Goal: Information Seeking & Learning: Learn about a topic

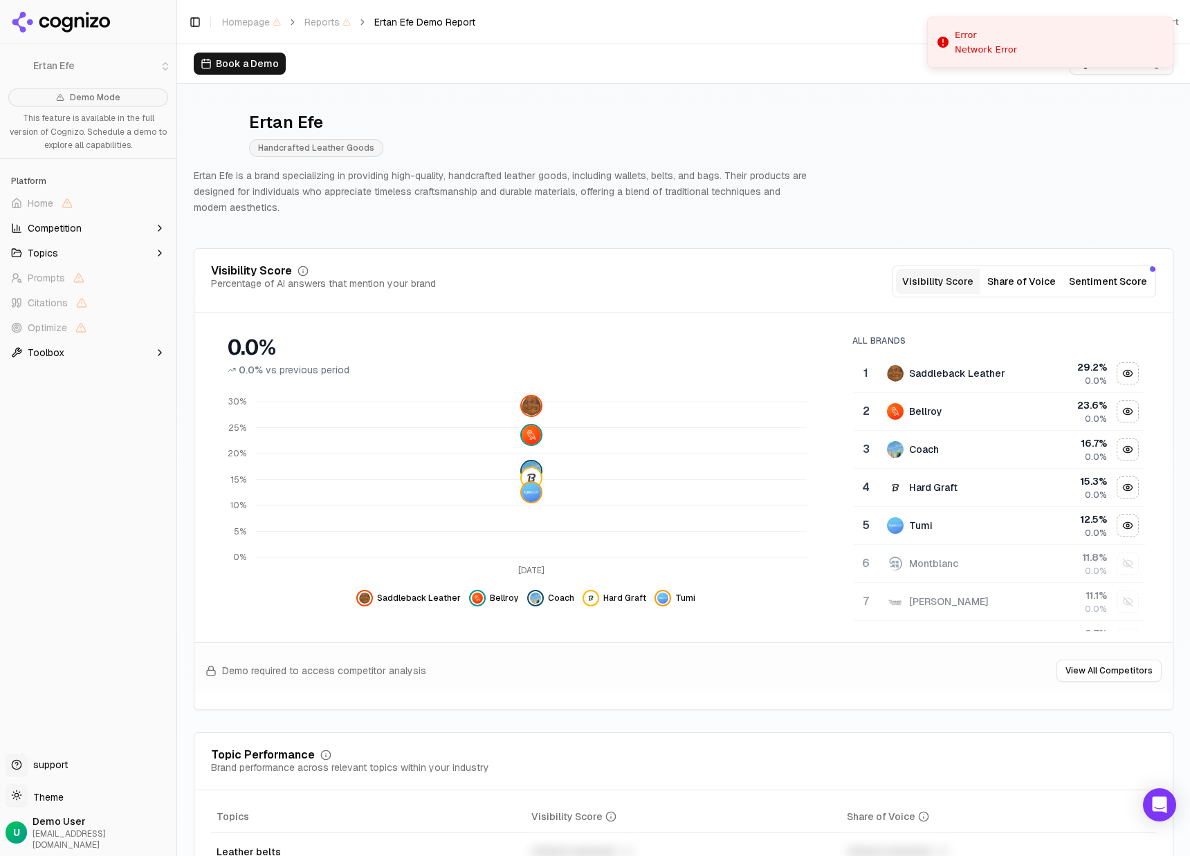
click at [665, 186] on p "Ertan Efe is a brand specializing in providing high-quality, handcrafted leathe…" at bounding box center [504, 191] width 620 height 47
click at [277, 187] on p "Ertan Efe is a brand specializing in providing high-quality, handcrafted leathe…" at bounding box center [504, 191] width 620 height 47
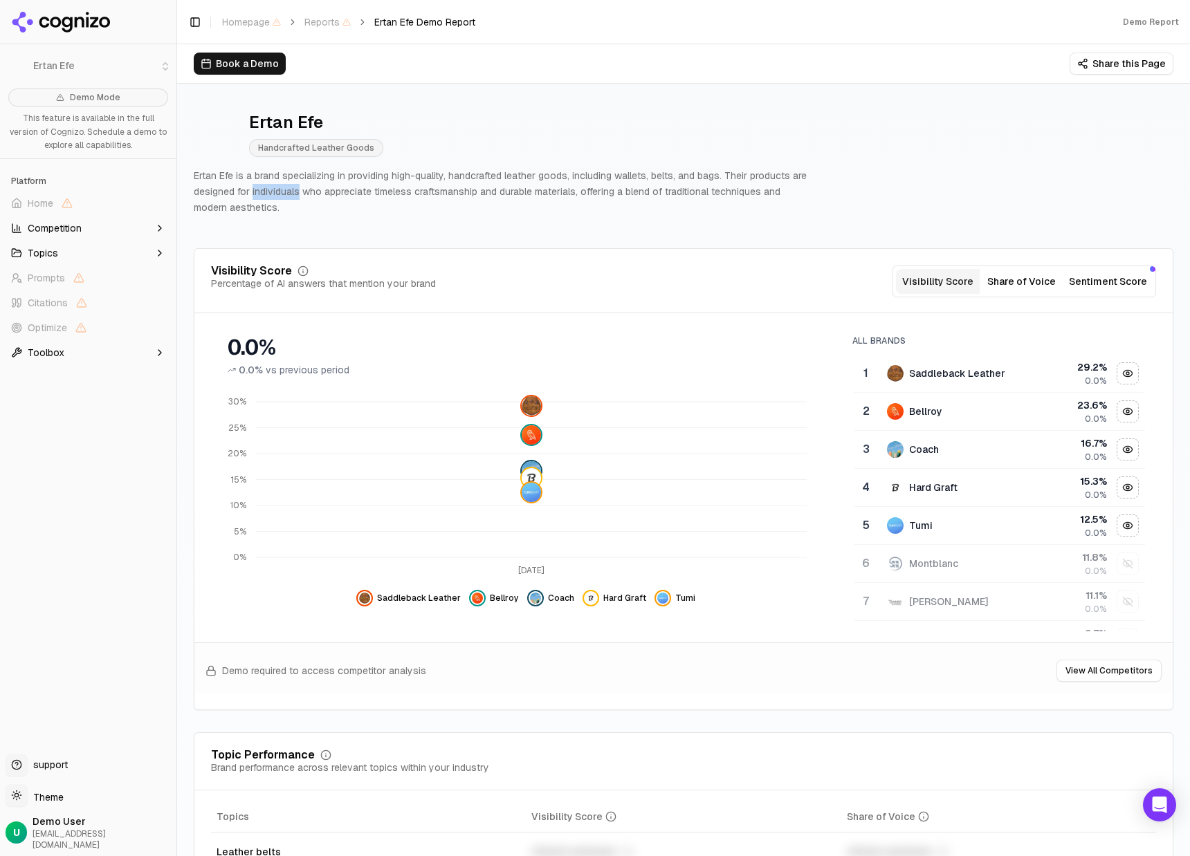
click at [277, 187] on p "Ertan Efe is a brand specializing in providing high-quality, handcrafted leathe…" at bounding box center [504, 191] width 620 height 47
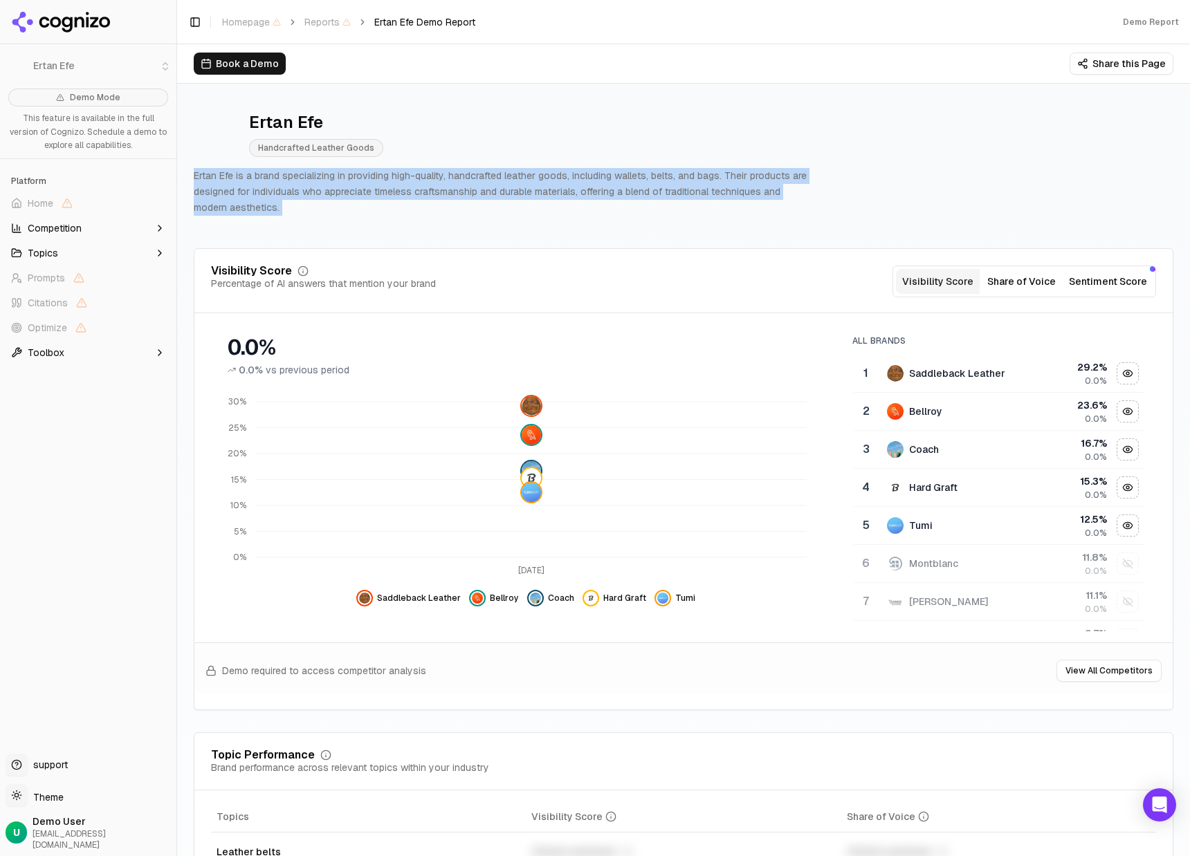
click at [277, 187] on p "Ertan Efe is a brand specializing in providing high-quality, handcrafted leathe…" at bounding box center [504, 191] width 620 height 47
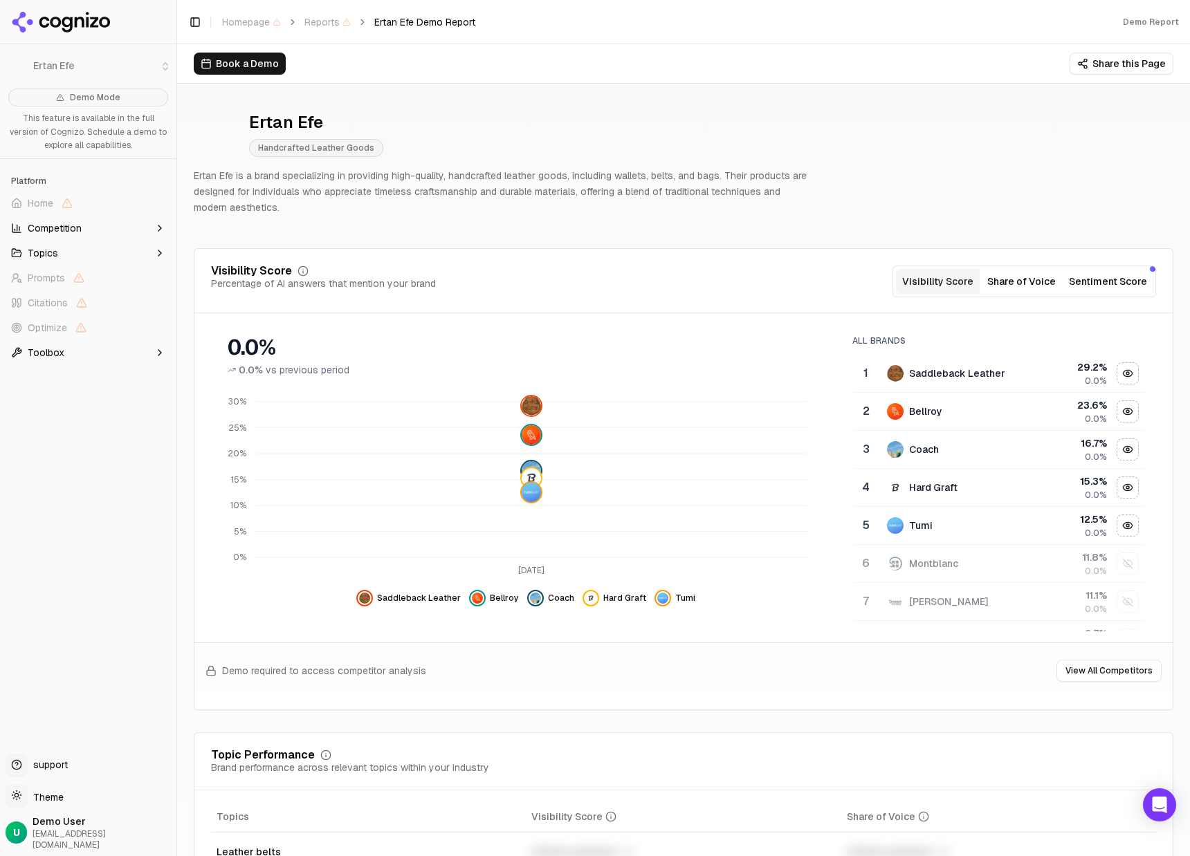
click at [283, 196] on p "Ertan Efe is a brand specializing in providing high-quality, handcrafted leathe…" at bounding box center [504, 191] width 620 height 47
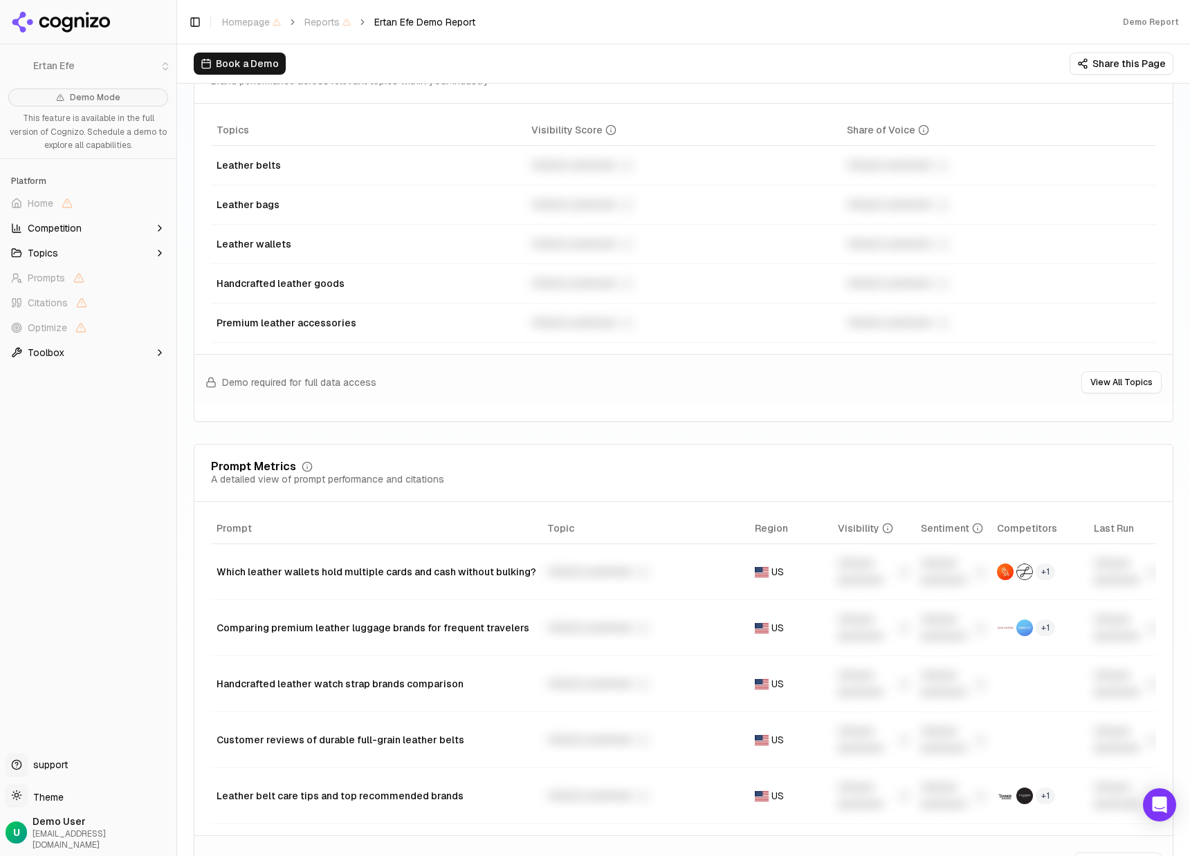
scroll to position [737, 0]
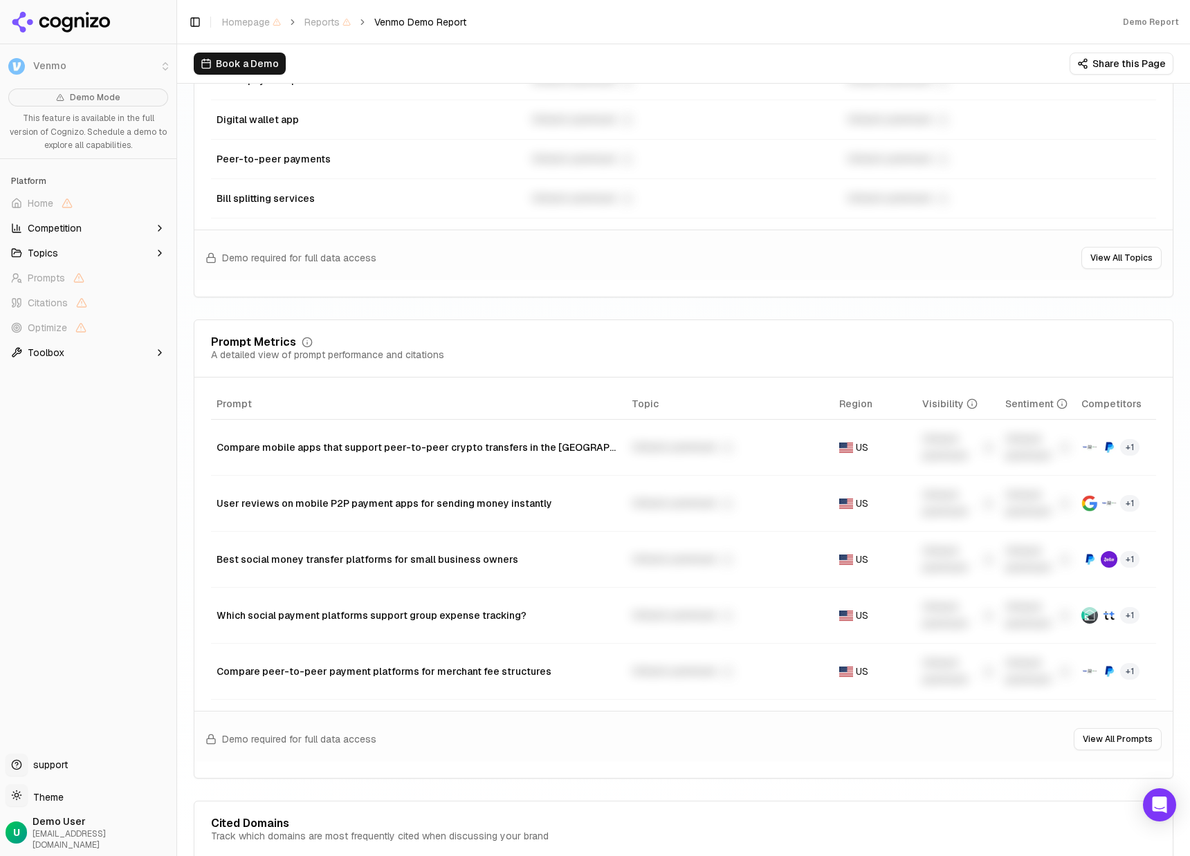
scroll to position [827, 0]
drag, startPoint x: 219, startPoint y: 402, endPoint x: 275, endPoint y: 395, distance: 55.8
click at [275, 395] on th "Prompt" at bounding box center [418, 404] width 415 height 31
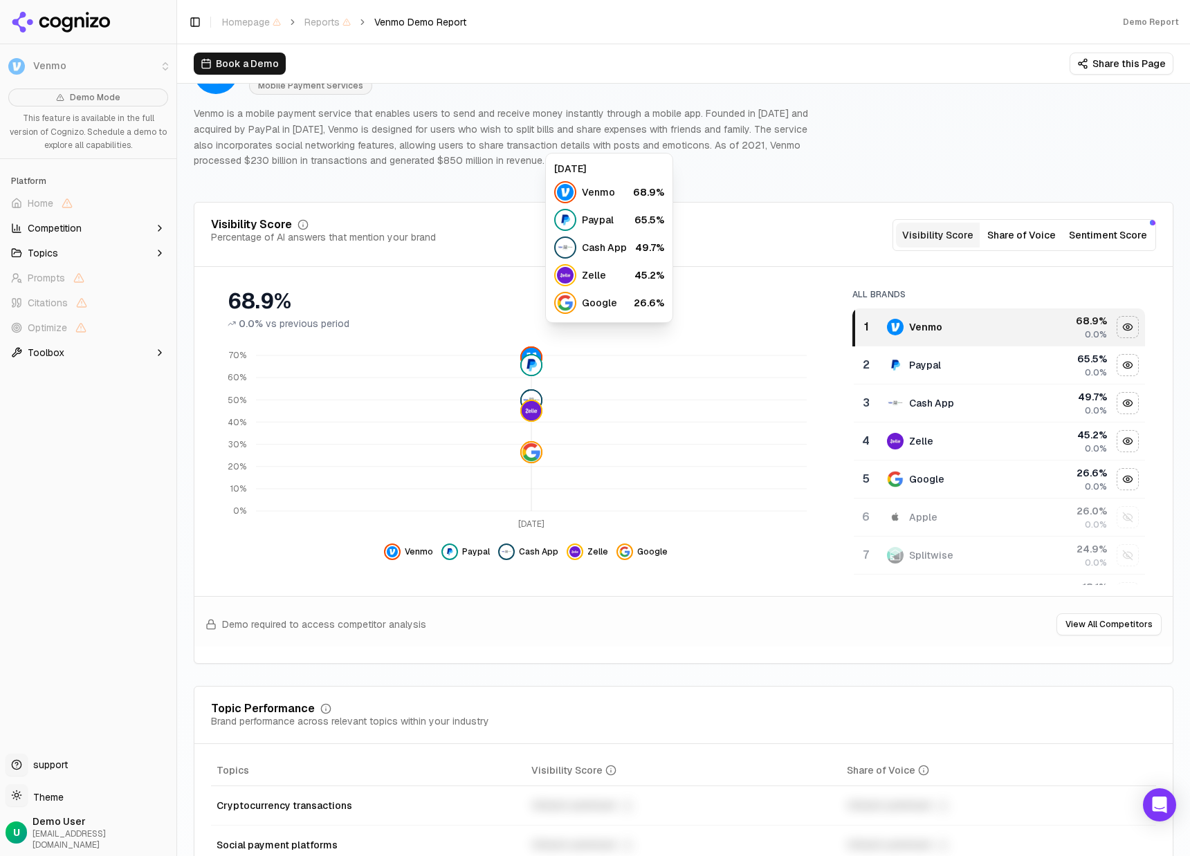
scroll to position [62, 0]
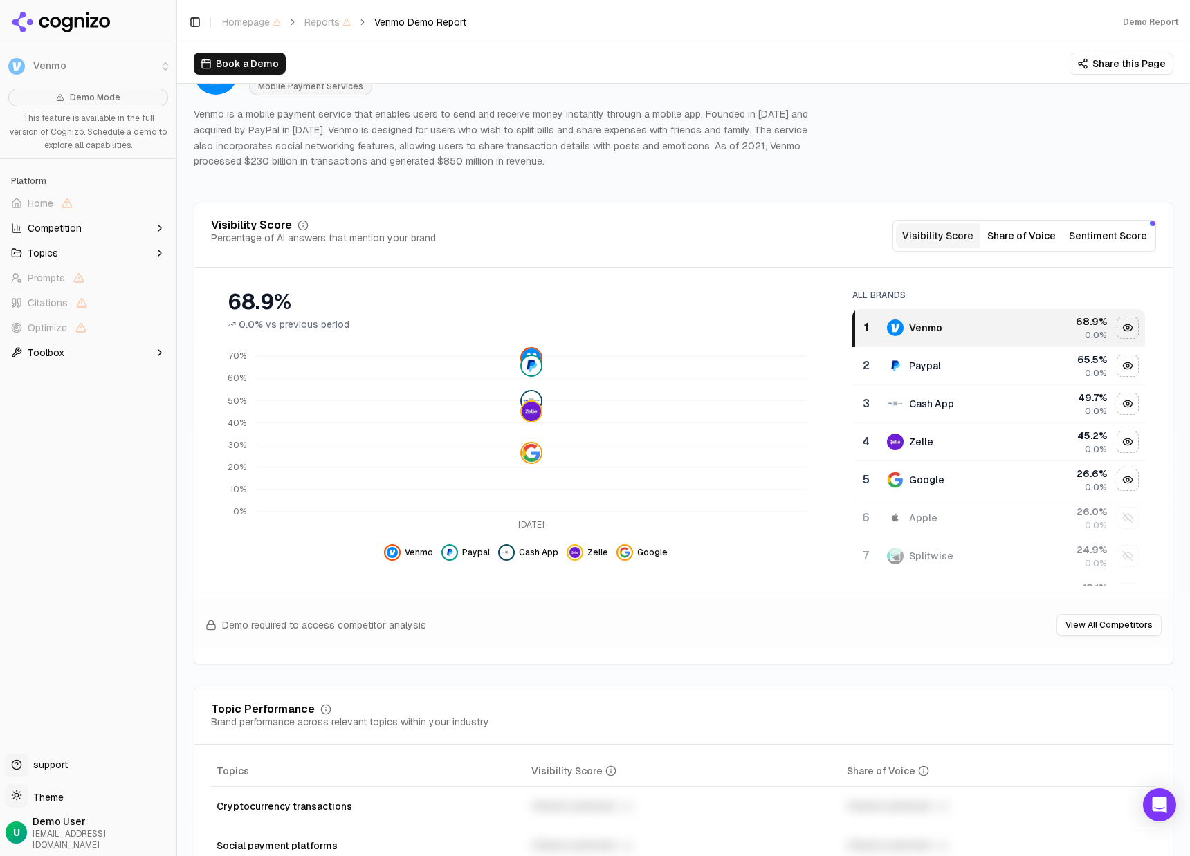
click at [927, 505] on td "Apple" at bounding box center [953, 518] width 151 height 38
click at [957, 550] on div "Splitwise" at bounding box center [954, 556] width 134 height 17
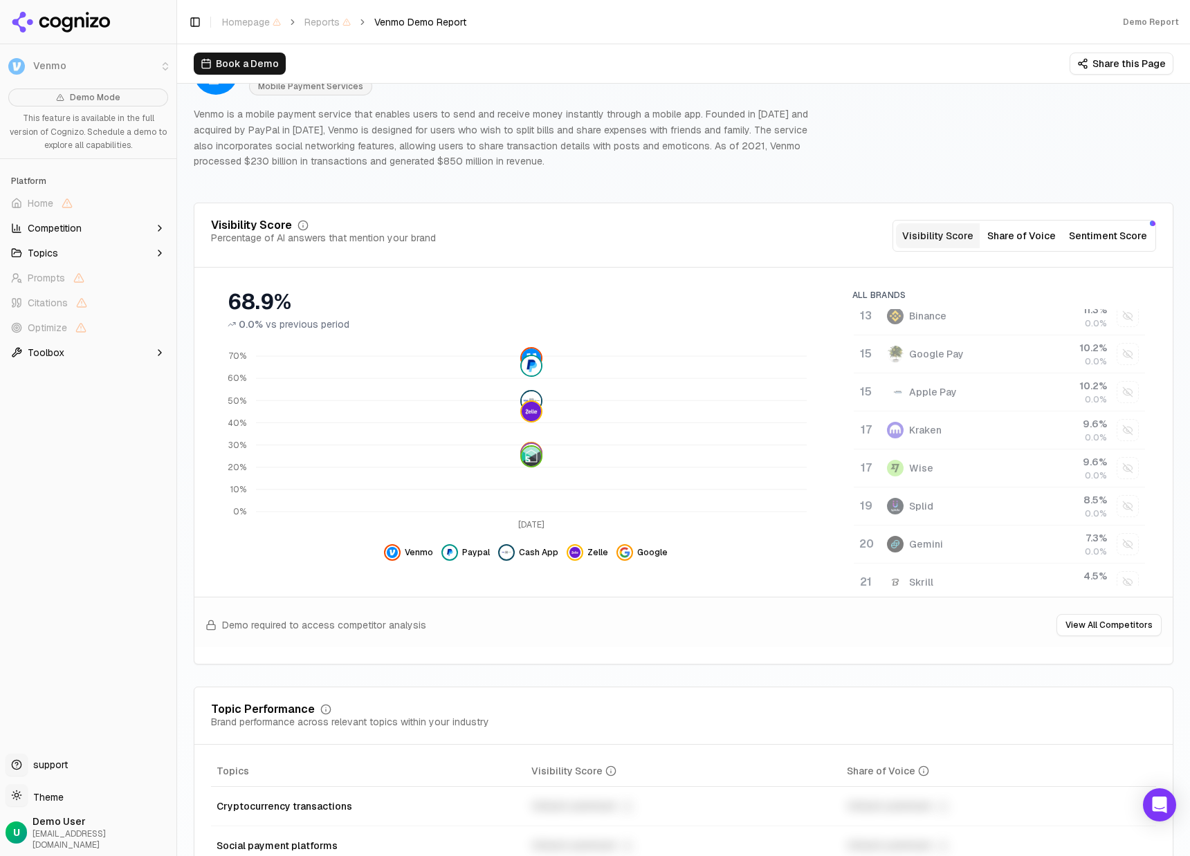
scroll to position [522, 0]
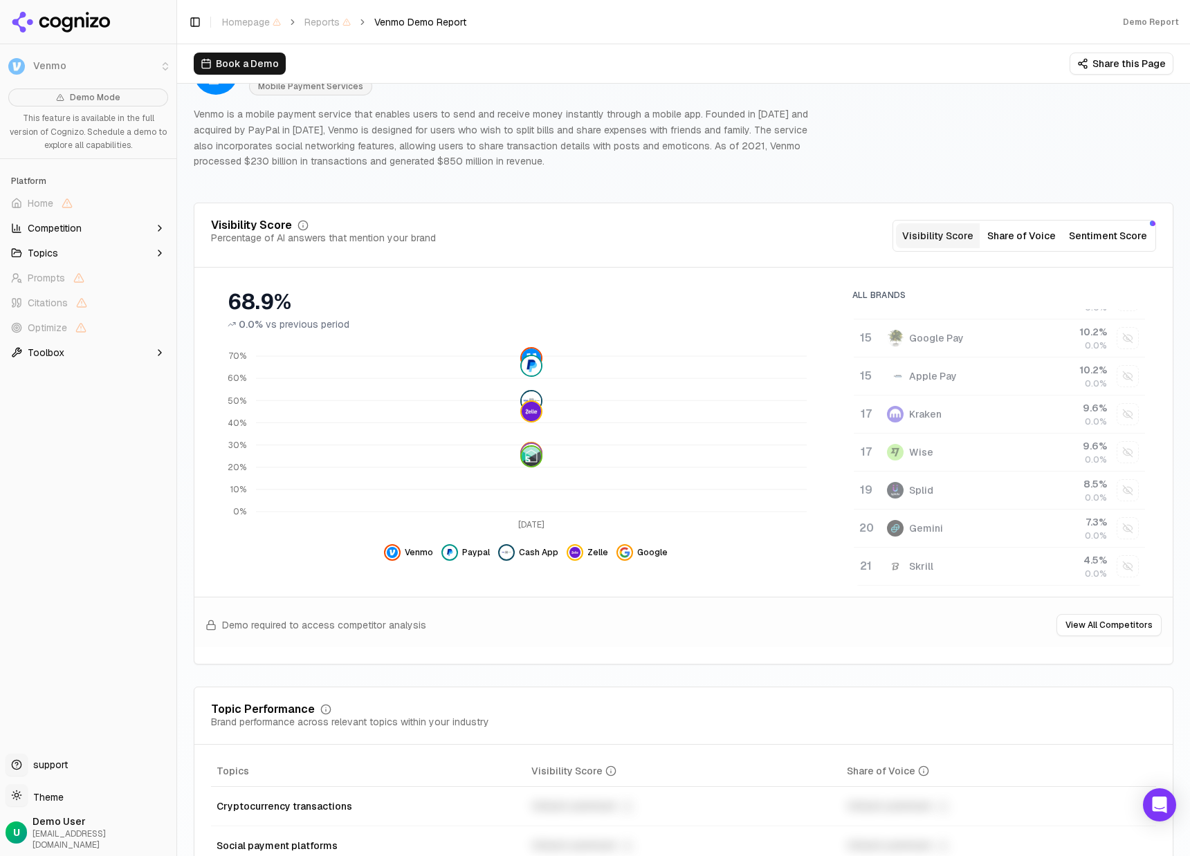
click at [975, 523] on div "Gemini" at bounding box center [954, 528] width 134 height 17
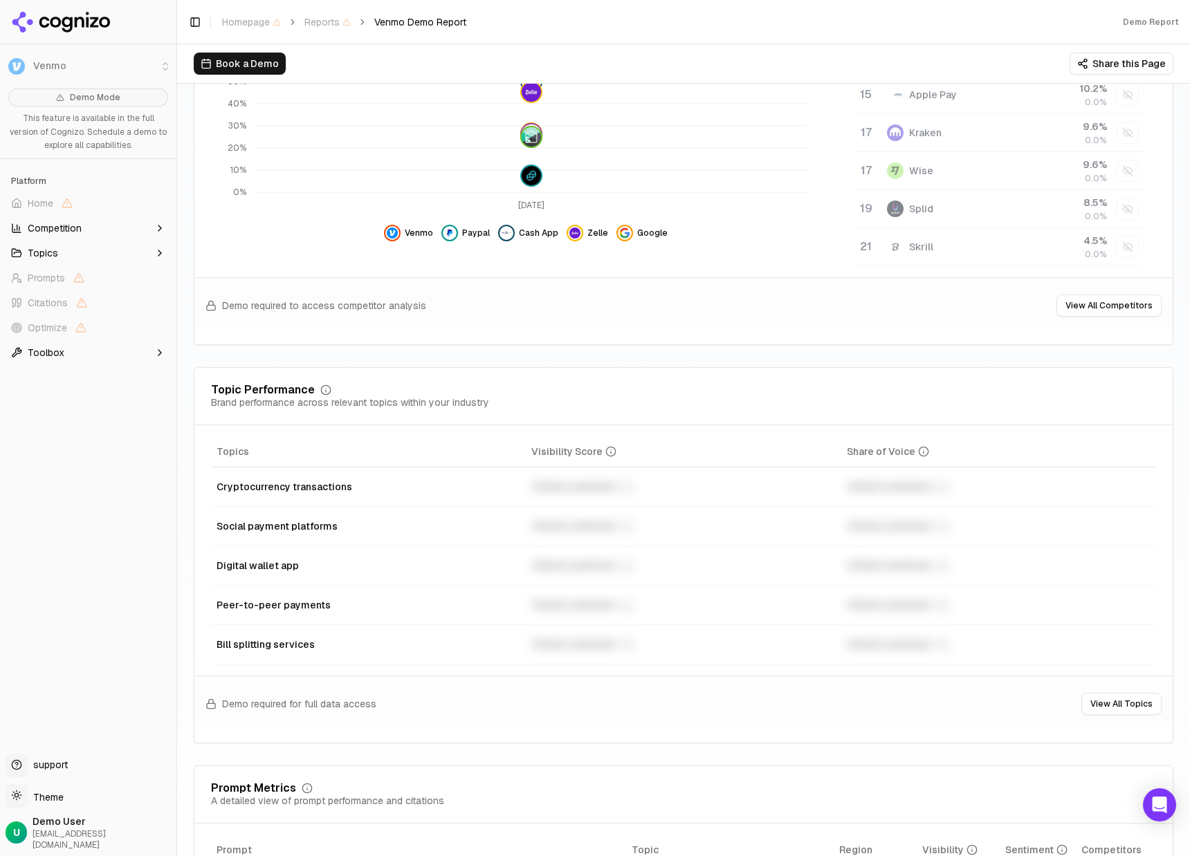
scroll to position [384, 0]
